Goal: Entertainment & Leisure: Consume media (video, audio)

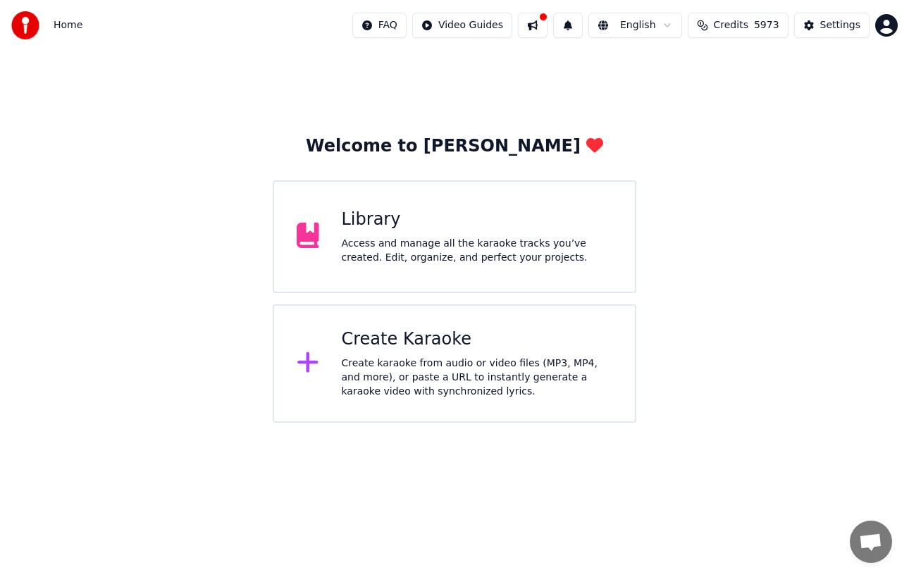
click at [491, 252] on div "Access and manage all the karaoke tracks you’ve created. Edit, organize, and pe…" at bounding box center [477, 251] width 271 height 28
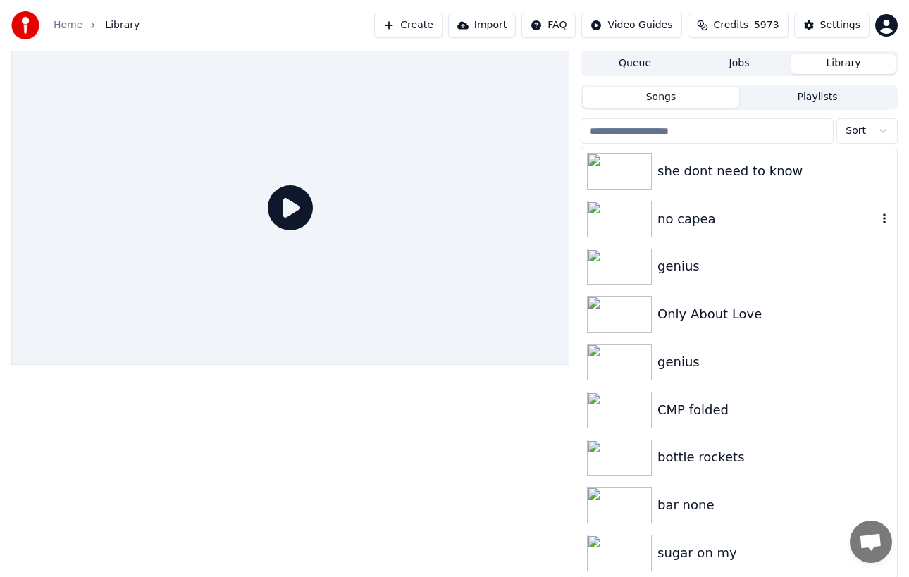
click at [674, 218] on div "no capea" at bounding box center [768, 219] width 220 height 20
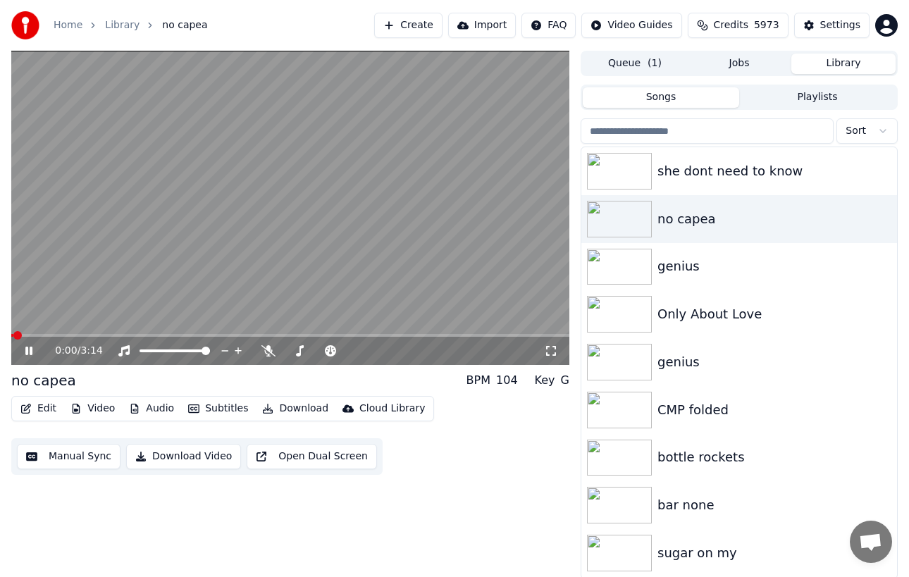
click at [30, 349] on icon at bounding box center [28, 351] width 7 height 8
click at [708, 510] on div "bar none" at bounding box center [768, 505] width 220 height 20
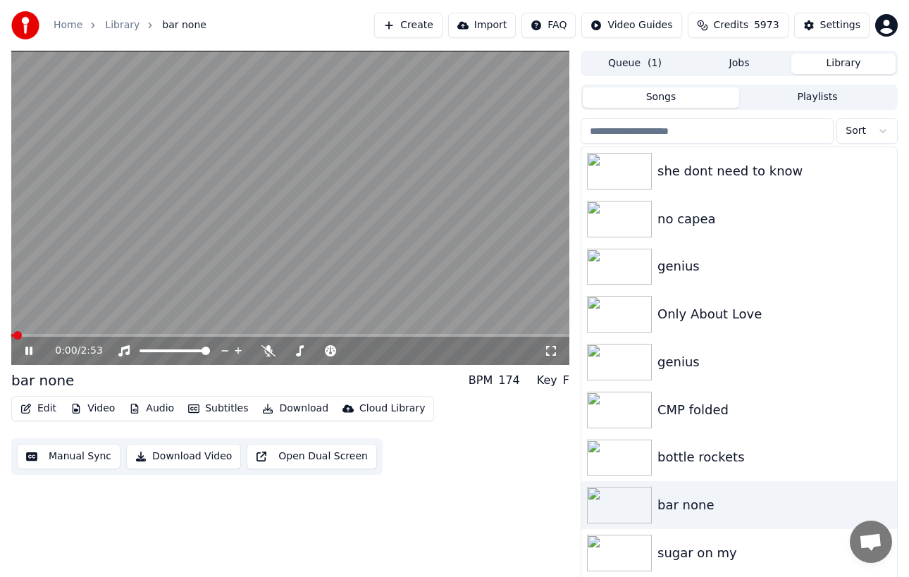
click at [25, 350] on icon at bounding box center [28, 351] width 7 height 8
click at [723, 218] on div "no capea" at bounding box center [768, 219] width 220 height 20
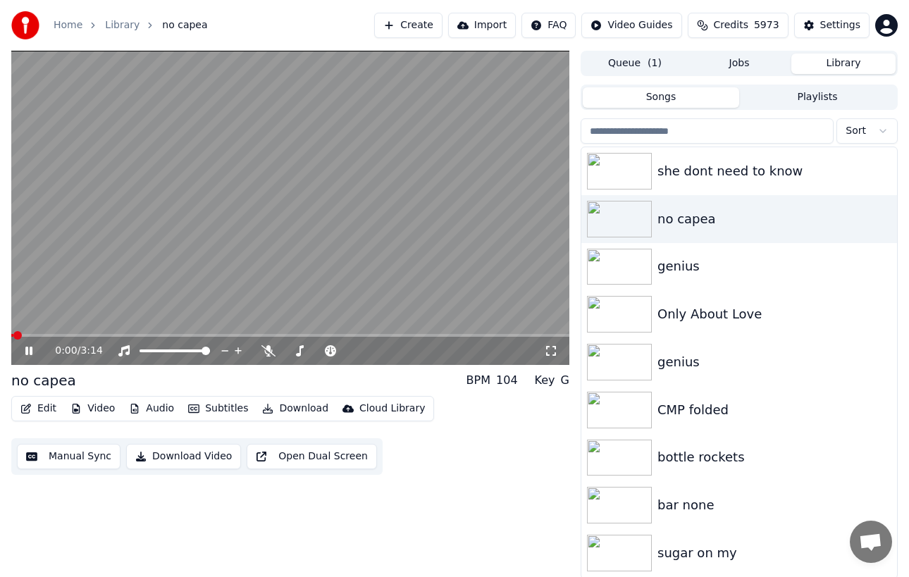
click at [32, 350] on icon at bounding box center [39, 350] width 32 height 11
click at [670, 489] on div "bar none" at bounding box center [739, 505] width 316 height 48
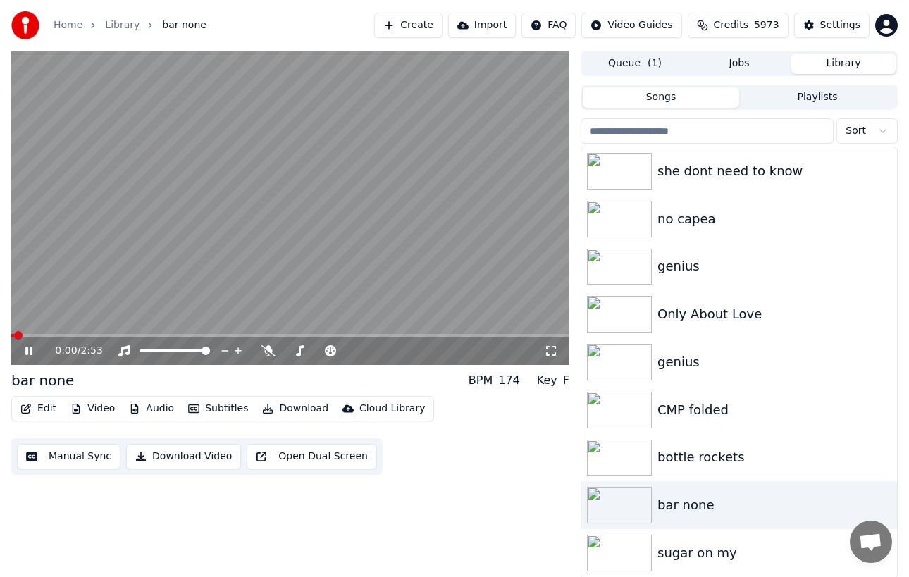
click at [34, 345] on icon at bounding box center [39, 350] width 32 height 11
